Goal: Information Seeking & Learning: Learn about a topic

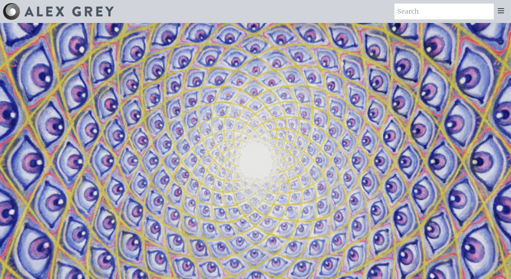
click at [503, 10] on icon at bounding box center [501, 10] width 9 height 9
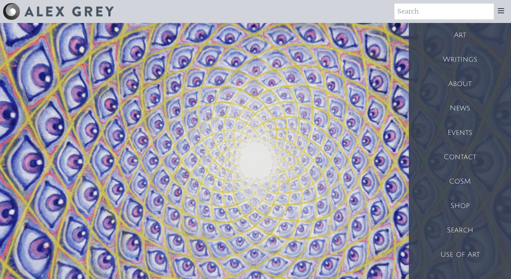
click at [459, 36] on div "Art" at bounding box center [460, 35] width 102 height 24
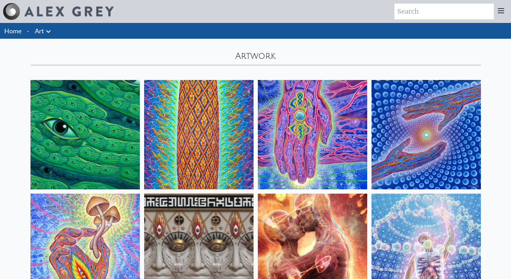
click at [47, 33] on icon at bounding box center [48, 31] width 9 height 9
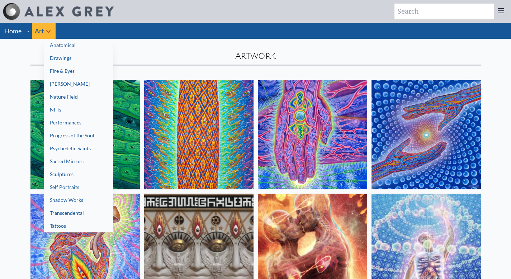
click at [65, 44] on link "Anatomical" at bounding box center [78, 45] width 69 height 13
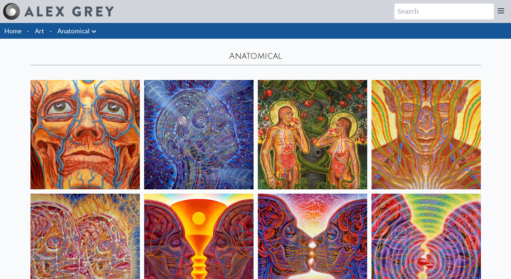
click at [92, 30] on icon at bounding box center [94, 31] width 4 height 3
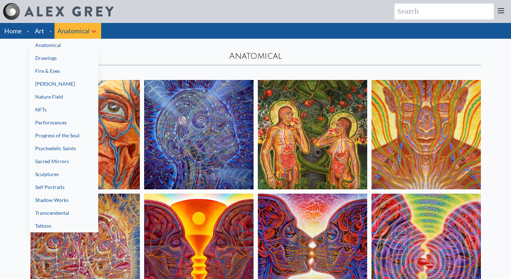
click at [80, 56] on link "Drawings" at bounding box center [63, 58] width 69 height 13
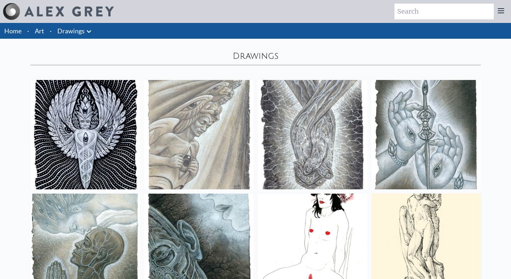
click at [90, 29] on icon at bounding box center [89, 31] width 9 height 9
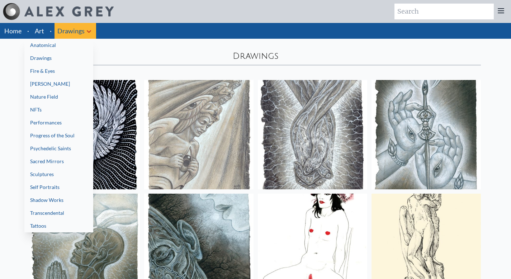
click at [67, 67] on link "Fire & Eyes" at bounding box center [58, 71] width 69 height 13
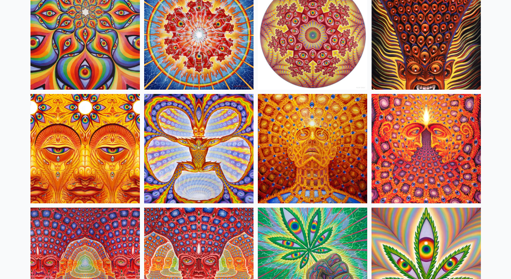
scroll to position [555, 0]
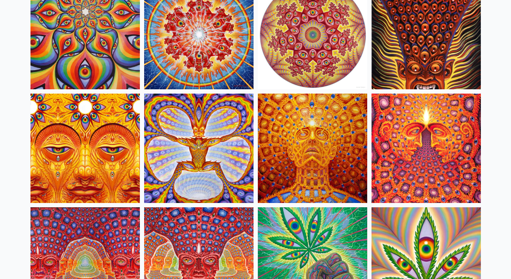
click at [436, 36] on img at bounding box center [426, 34] width 109 height 109
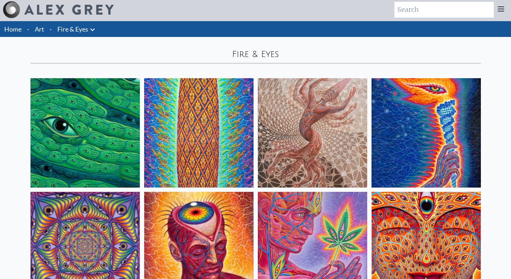
scroll to position [0, 0]
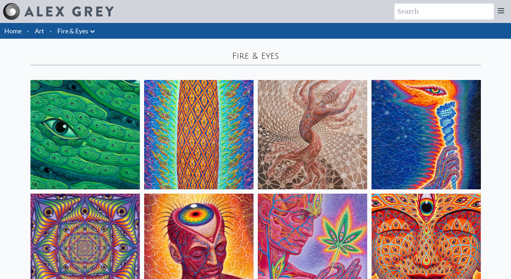
click at [93, 32] on icon at bounding box center [92, 31] width 4 height 3
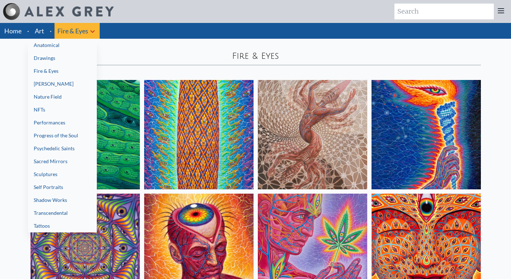
click at [71, 86] on link "[PERSON_NAME]" at bounding box center [62, 83] width 69 height 13
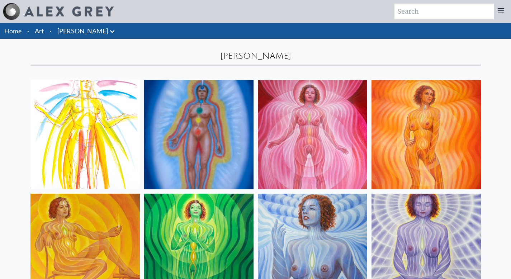
click at [108, 30] on icon at bounding box center [112, 31] width 9 height 9
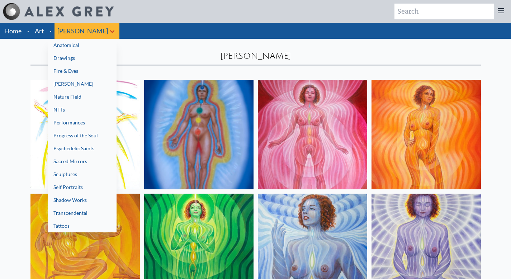
click at [71, 95] on link "Nature Field" at bounding box center [82, 96] width 69 height 13
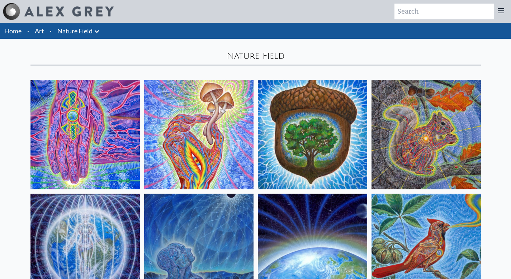
click at [98, 31] on icon at bounding box center [97, 31] width 4 height 3
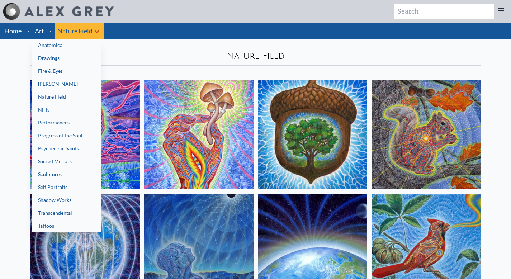
click at [71, 125] on link "Performances" at bounding box center [66, 122] width 69 height 13
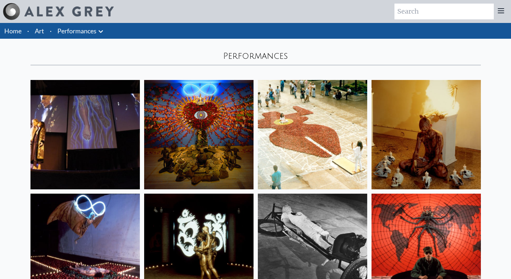
click at [103, 33] on icon at bounding box center [100, 31] width 9 height 9
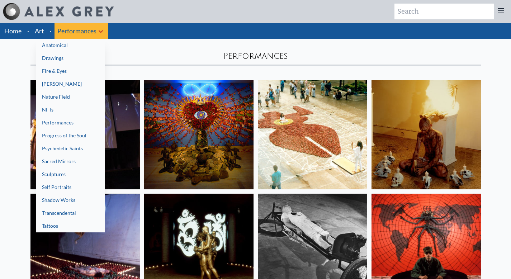
click at [75, 133] on link "Progress of the Soul" at bounding box center [70, 135] width 69 height 13
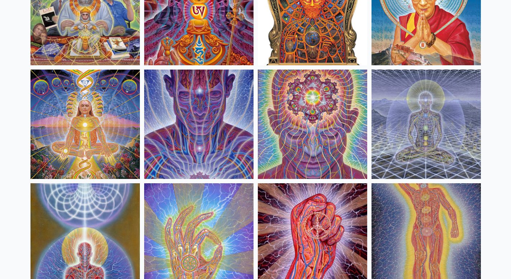
scroll to position [2518, 0]
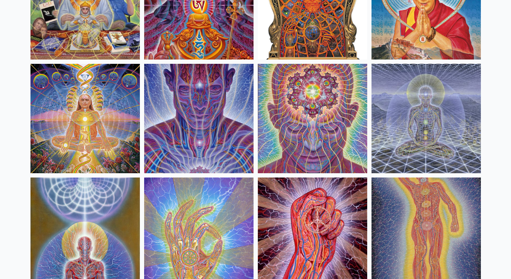
click at [437, 124] on img at bounding box center [426, 118] width 109 height 109
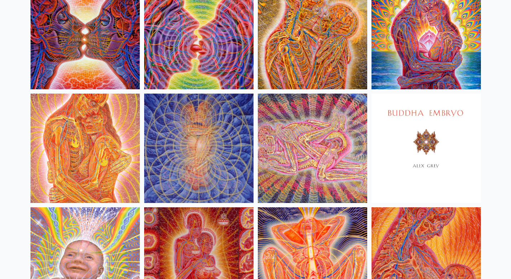
scroll to position [0, 0]
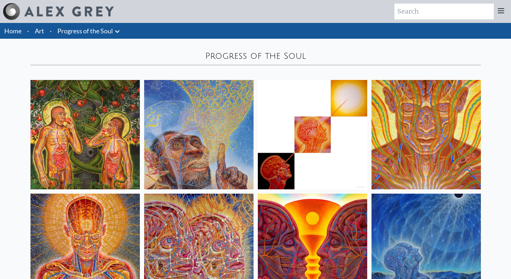
click at [115, 29] on icon at bounding box center [117, 31] width 9 height 9
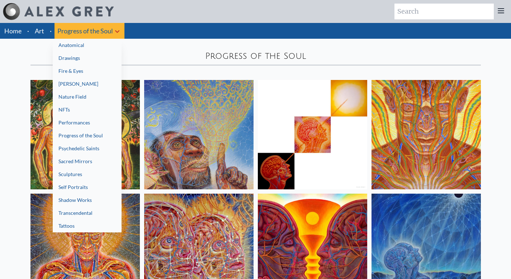
click at [95, 145] on link "Psychedelic Saints" at bounding box center [87, 148] width 69 height 13
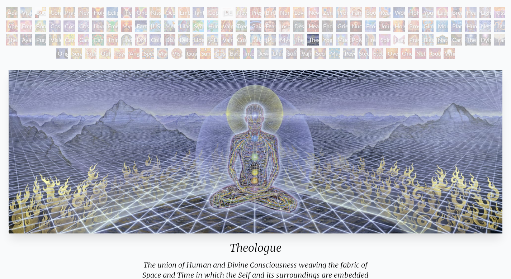
scroll to position [41, 0]
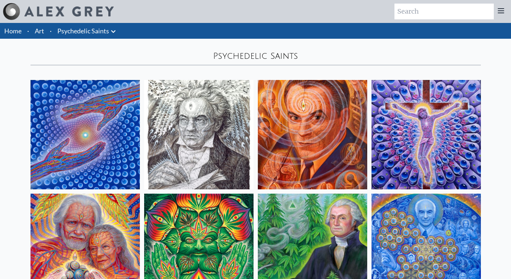
click at [114, 33] on icon at bounding box center [113, 31] width 9 height 9
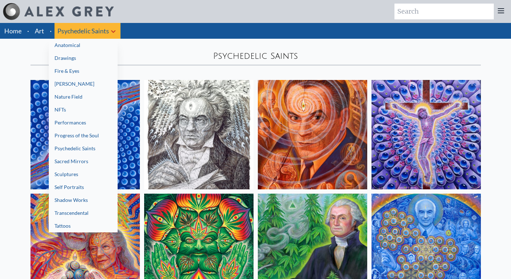
click at [90, 159] on link "Sacred Mirrors" at bounding box center [83, 161] width 69 height 13
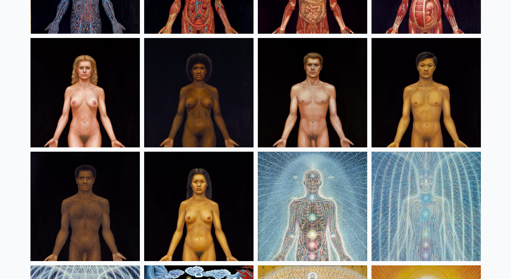
scroll to position [306, 0]
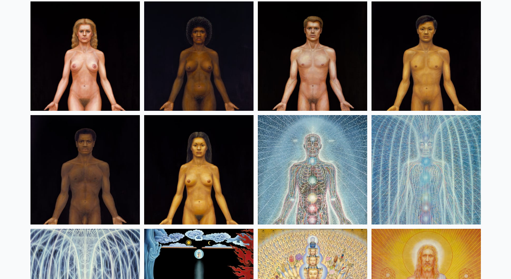
click at [425, 156] on img at bounding box center [426, 169] width 109 height 109
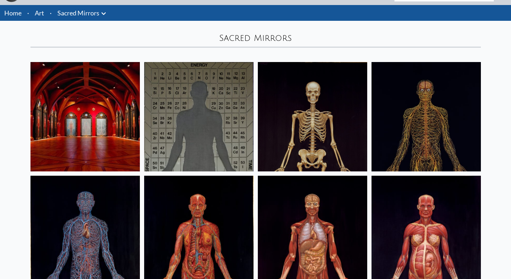
scroll to position [0, 0]
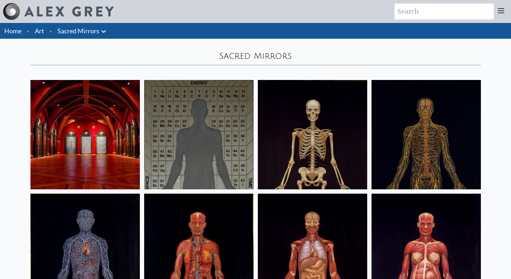
click at [103, 30] on icon at bounding box center [103, 31] width 9 height 9
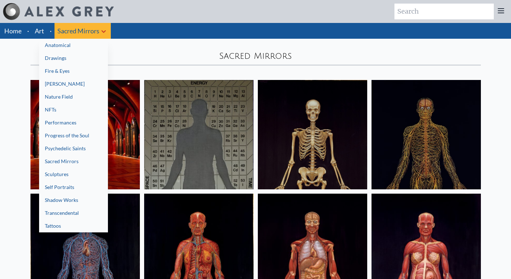
click at [85, 179] on link "Sculptures" at bounding box center [73, 174] width 69 height 13
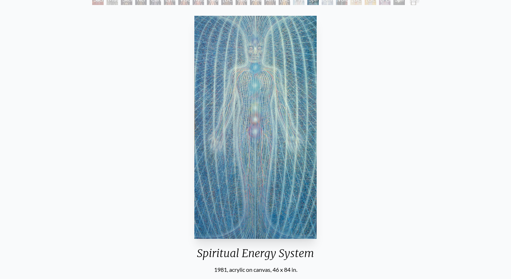
scroll to position [46, 0]
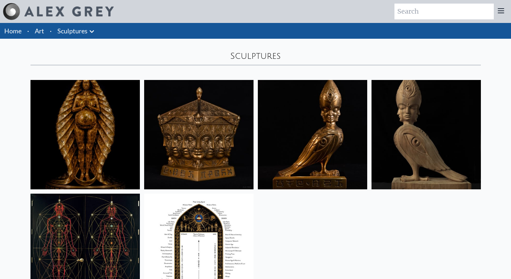
click at [94, 29] on icon at bounding box center [92, 31] width 9 height 9
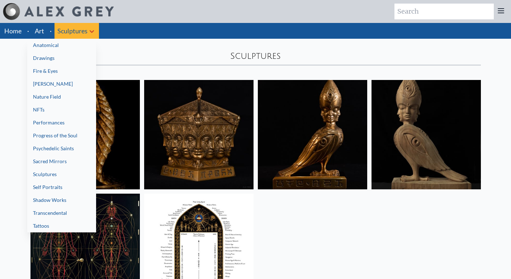
click at [67, 188] on link "Self Portraits" at bounding box center [61, 187] width 69 height 13
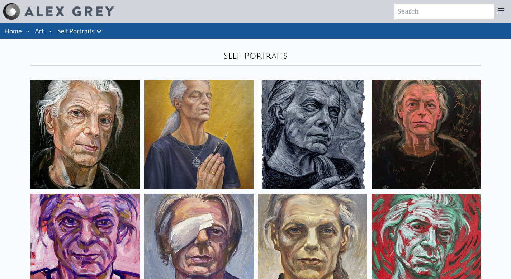
click at [100, 32] on icon at bounding box center [99, 31] width 9 height 9
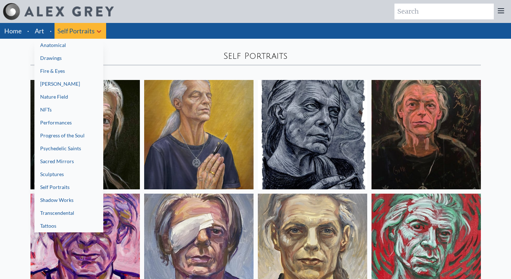
click at [67, 198] on link "Shadow Works" at bounding box center [68, 200] width 69 height 13
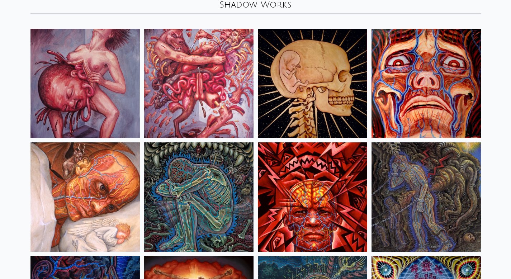
scroll to position [52, 0]
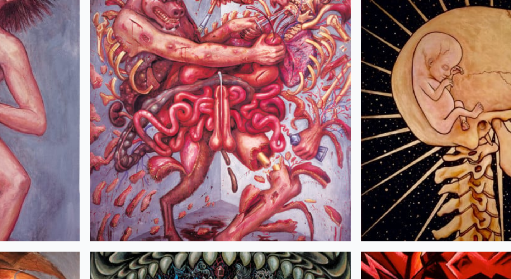
click at [205, 83] on img at bounding box center [198, 82] width 109 height 109
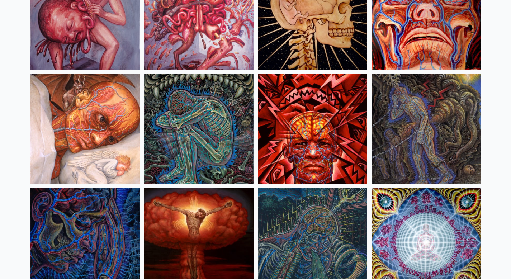
scroll to position [0, 0]
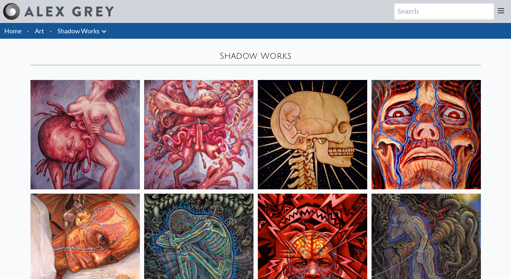
click at [102, 27] on icon at bounding box center [104, 31] width 9 height 9
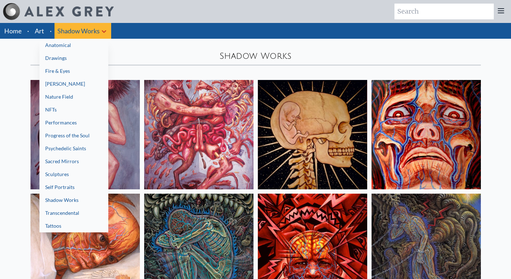
click at [77, 201] on link "Shadow Works" at bounding box center [73, 200] width 69 height 13
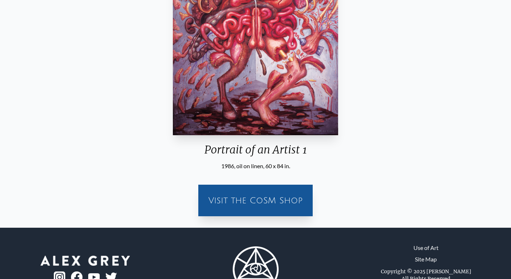
scroll to position [156, 0]
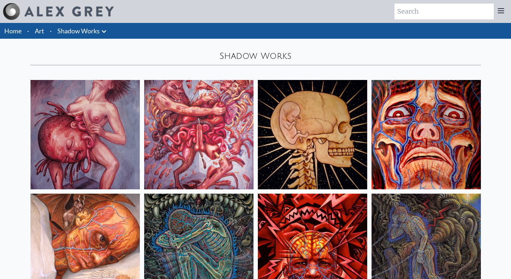
click at [101, 29] on icon at bounding box center [104, 31] width 9 height 9
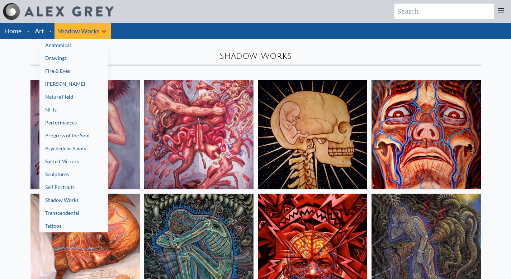
click at [78, 211] on link "Transcendental" at bounding box center [73, 213] width 69 height 13
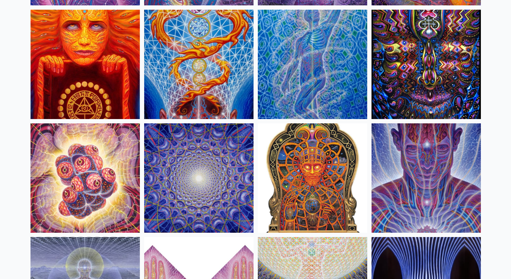
scroll to position [298, 0]
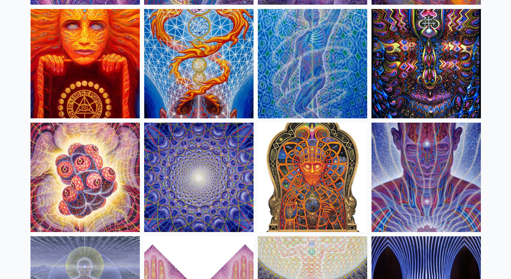
click at [327, 184] on img at bounding box center [312, 177] width 109 height 109
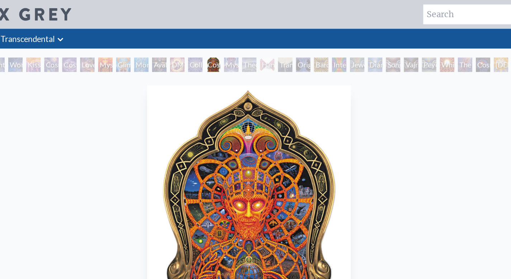
click at [106, 32] on icon at bounding box center [105, 31] width 9 height 9
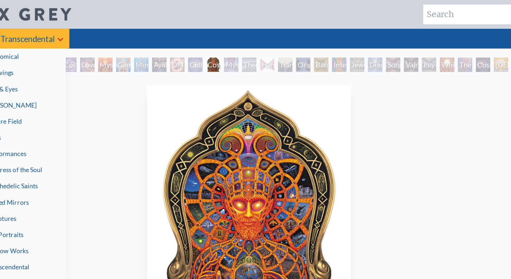
click at [81, 70] on link "Fire & Eyes" at bounding box center [75, 71] width 69 height 13
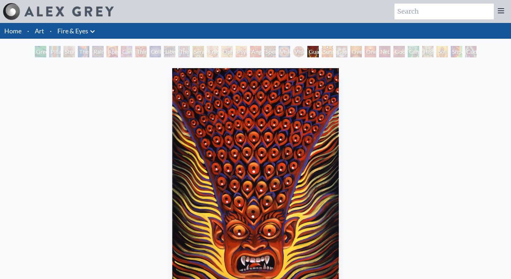
click at [154, 47] on div "Collective Vision" at bounding box center [155, 51] width 11 height 11
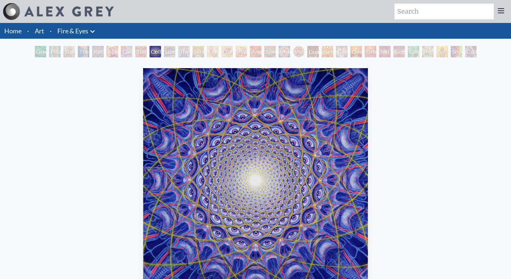
scroll to position [65, 0]
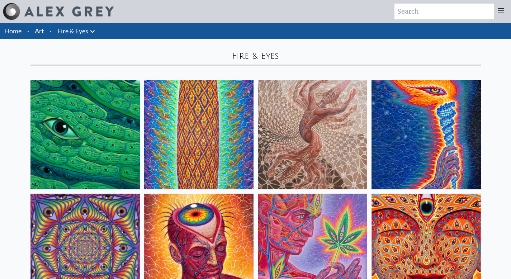
click at [94, 28] on icon at bounding box center [92, 31] width 9 height 9
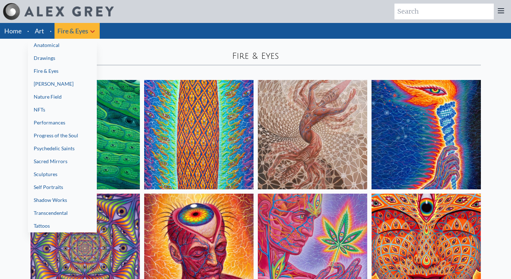
click at [79, 133] on link "Progress of the Soul" at bounding box center [62, 135] width 69 height 13
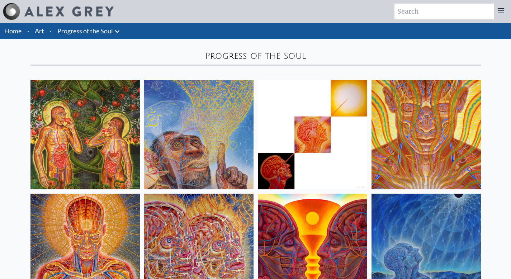
click at [119, 30] on icon at bounding box center [117, 31] width 9 height 9
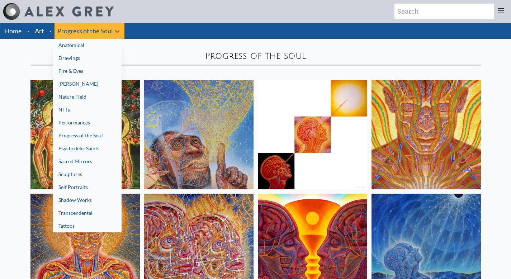
click at [88, 199] on link "Shadow Works" at bounding box center [87, 200] width 69 height 13
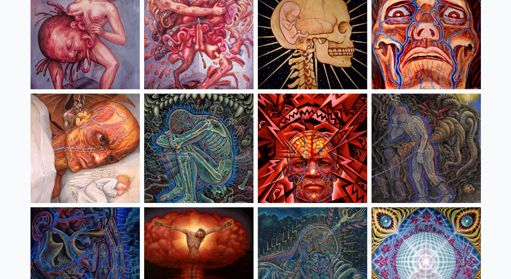
scroll to position [104, 0]
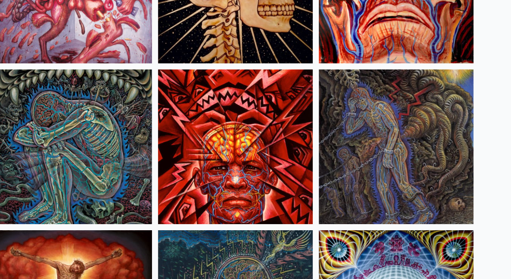
click at [195, 138] on img at bounding box center [198, 144] width 109 height 109
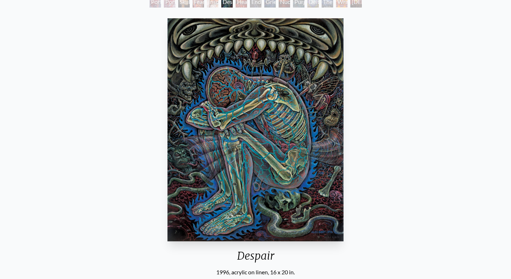
scroll to position [57, 0]
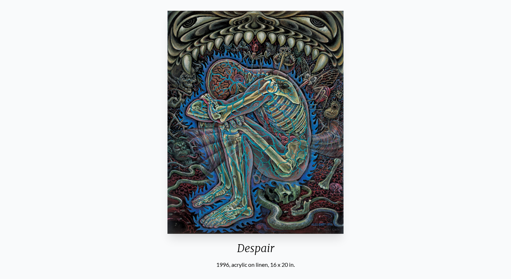
click at [279, 124] on img "6 / 15" at bounding box center [256, 122] width 176 height 223
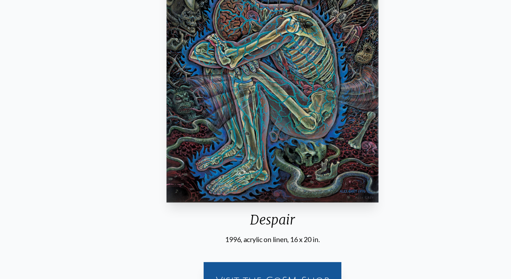
scroll to position [0, 0]
